Goal: Task Accomplishment & Management: Manage account settings

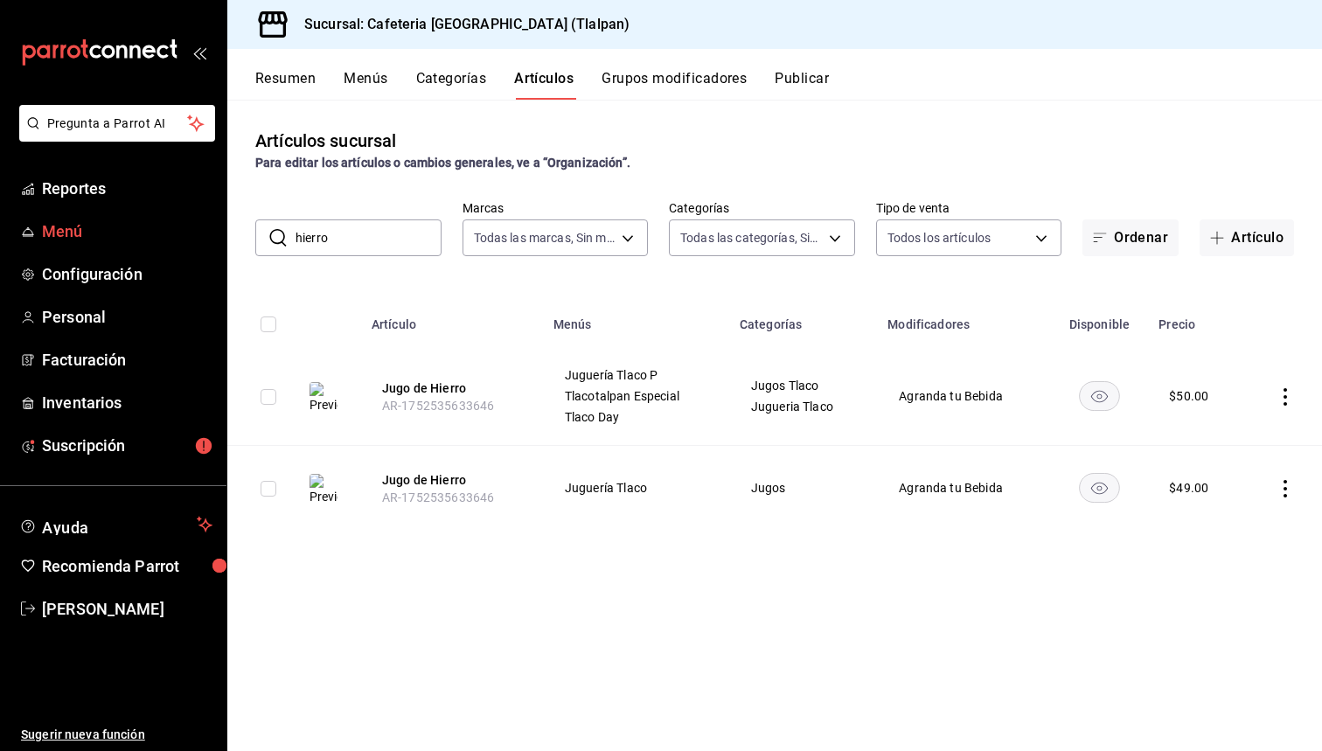
click at [59, 238] on span "Menú" at bounding box center [127, 231] width 170 height 24
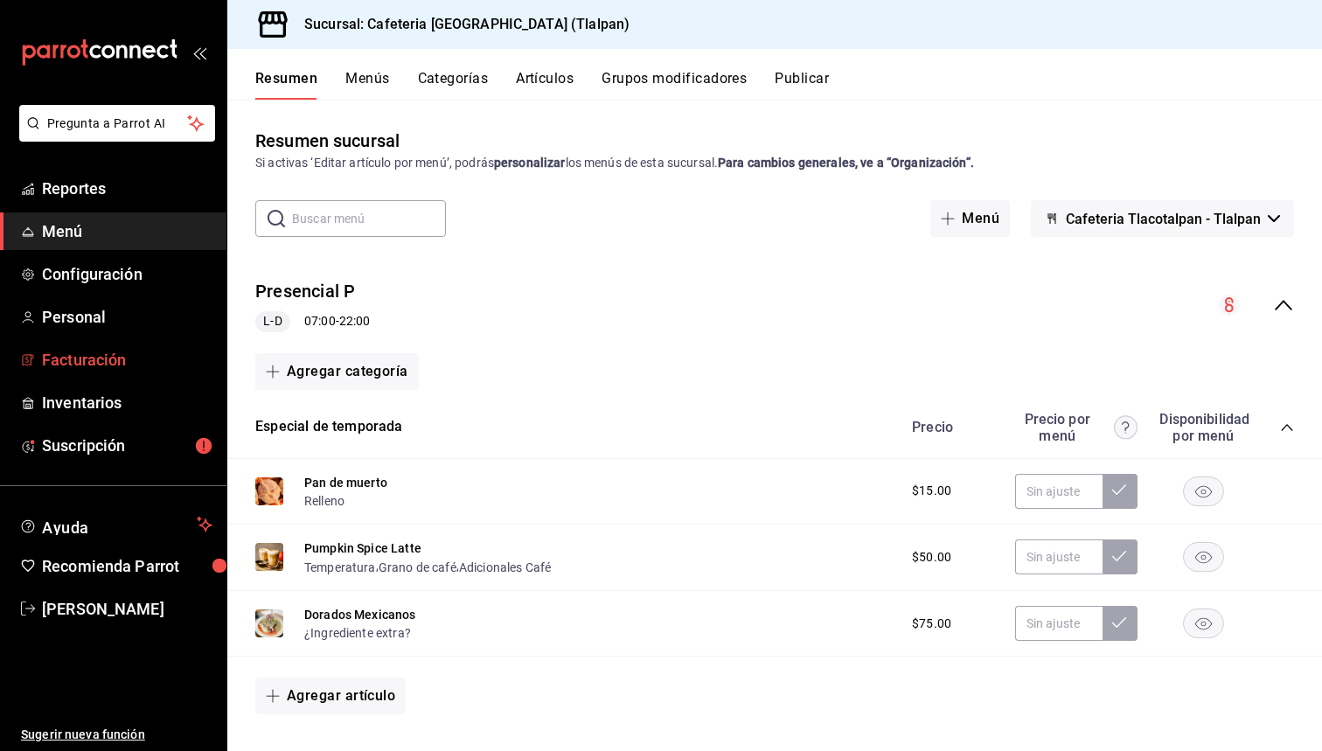
click at [63, 363] on span "Facturación" at bounding box center [127, 360] width 170 height 24
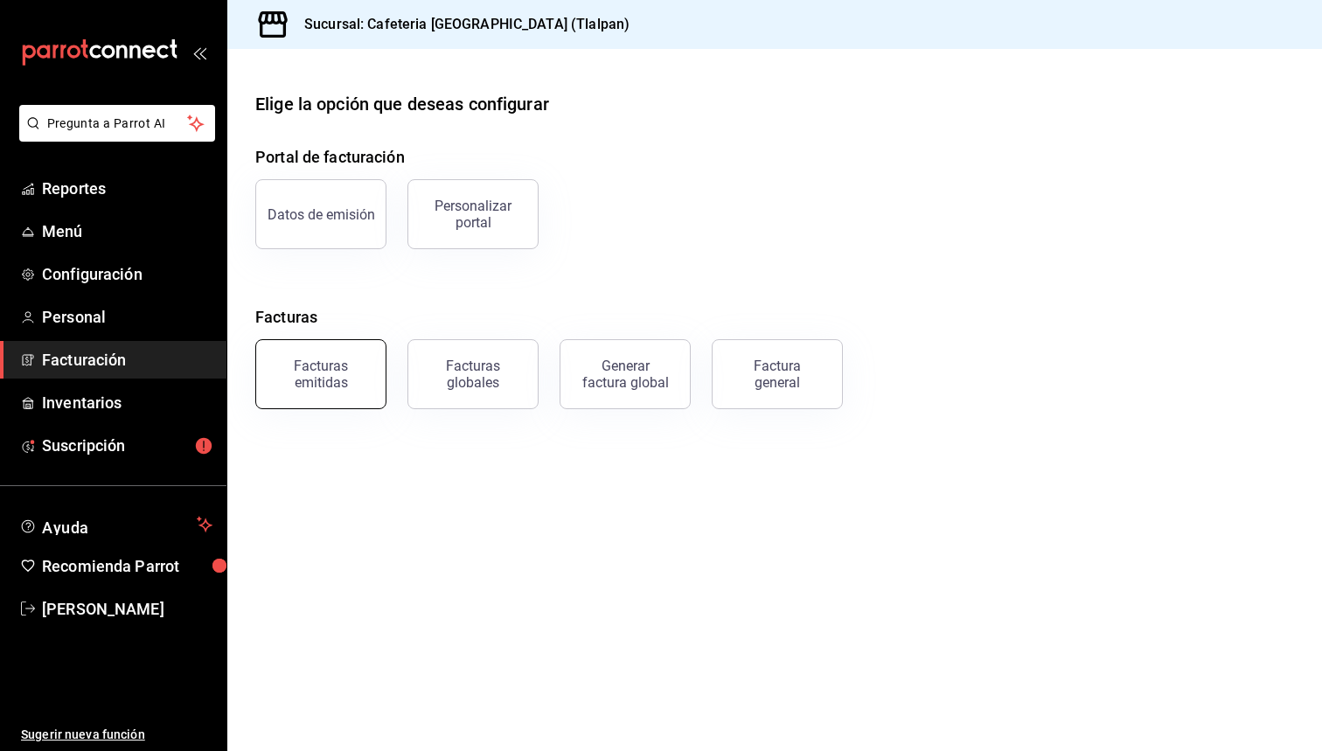
click at [381, 388] on div "Facturas emitidas" at bounding box center [310, 363] width 152 height 91
click at [366, 386] on div "Facturas emitidas" at bounding box center [321, 374] width 108 height 33
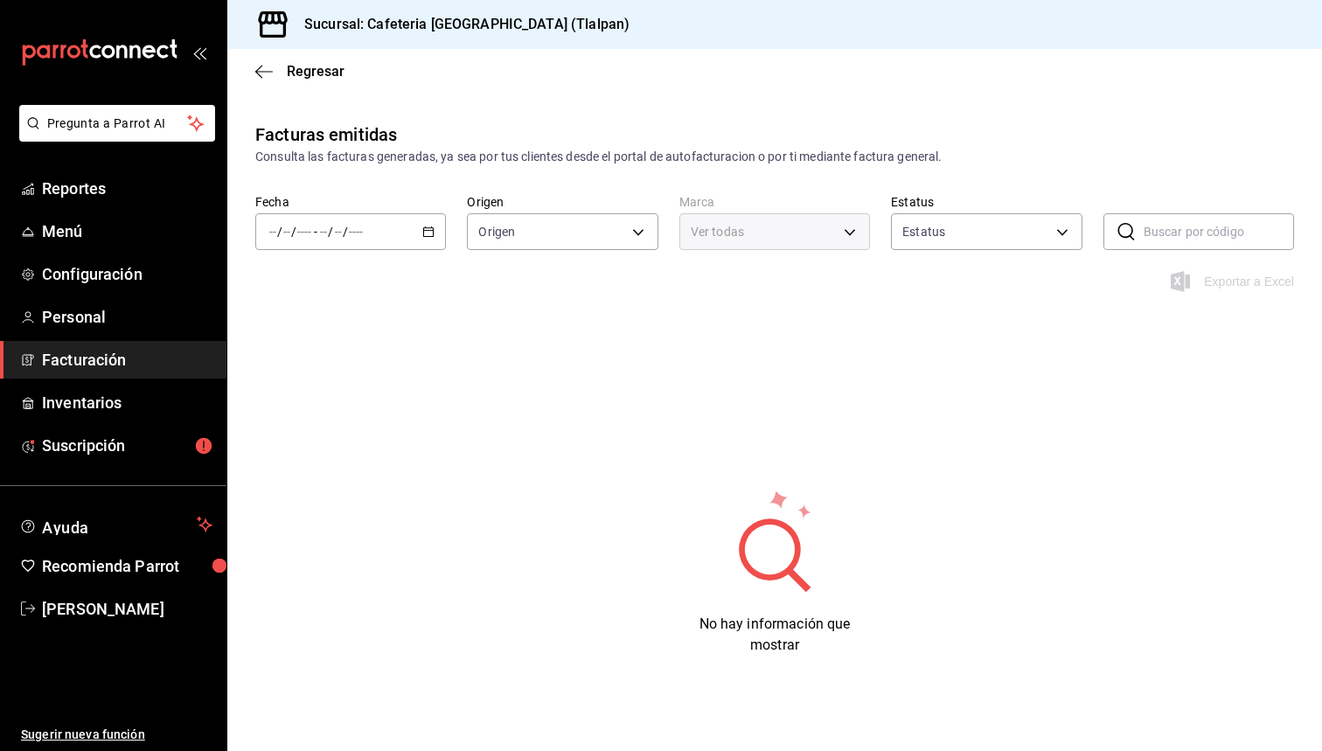
type input "ORDER_INVOICE,GENERAL_INVOICE"
type input "ACTIVE,PENDING_CANCELLATION,CANCELLED,PRE_CANCELLED"
type input "ec576109-29d1-42df-b2ca-5becddbd2efe,3dfd9669-9911-4f47-a36d-8fb2dcc6eb36,e5a57…"
click at [321, 234] on input "number" at bounding box center [323, 232] width 9 height 14
click at [321, 295] on li "Hoy" at bounding box center [337, 284] width 163 height 39
